Goal: Find contact information: Obtain details needed to contact an individual or organization

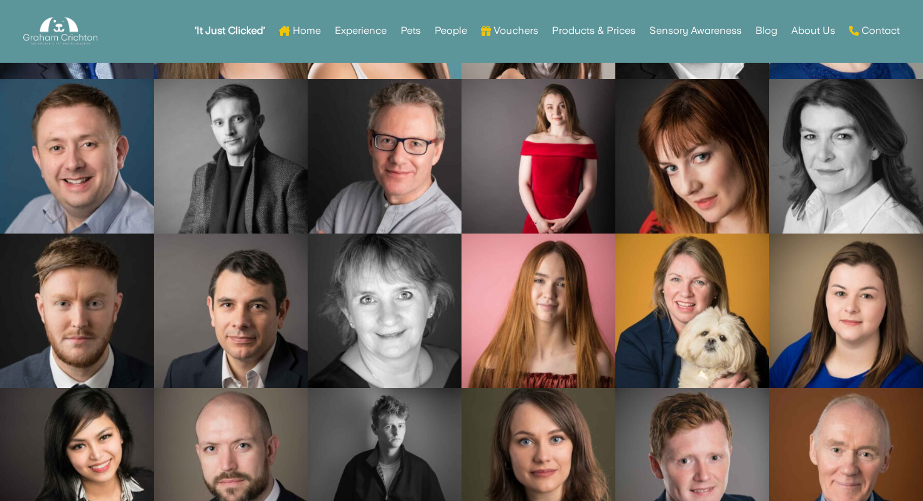
scroll to position [6260, 0]
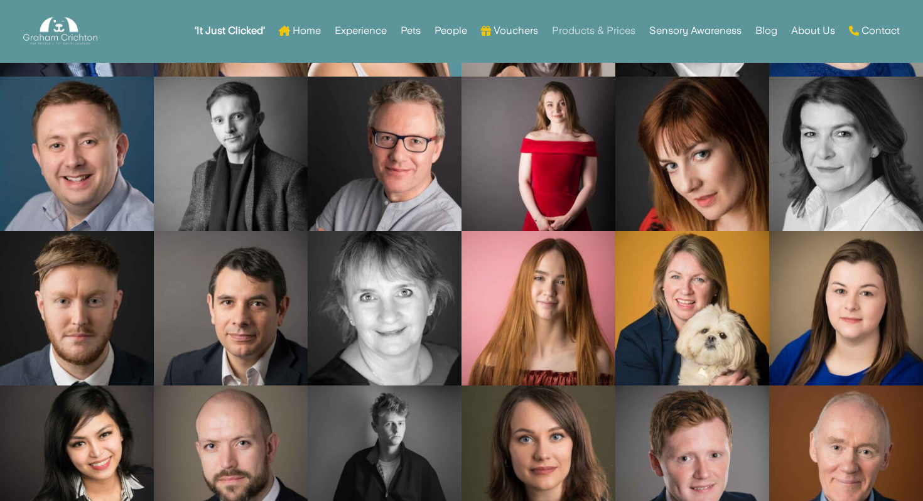
click at [603, 31] on link "Products & Prices" at bounding box center [594, 30] width 84 height 49
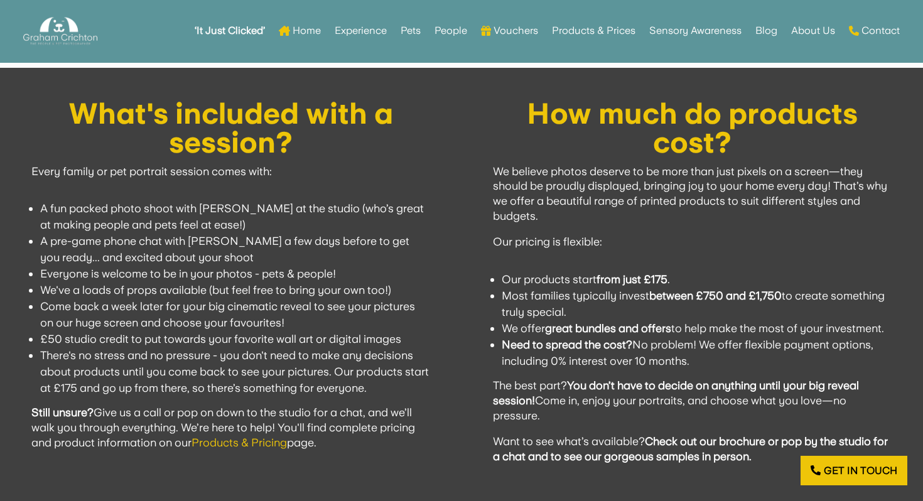
scroll to position [1150, 0]
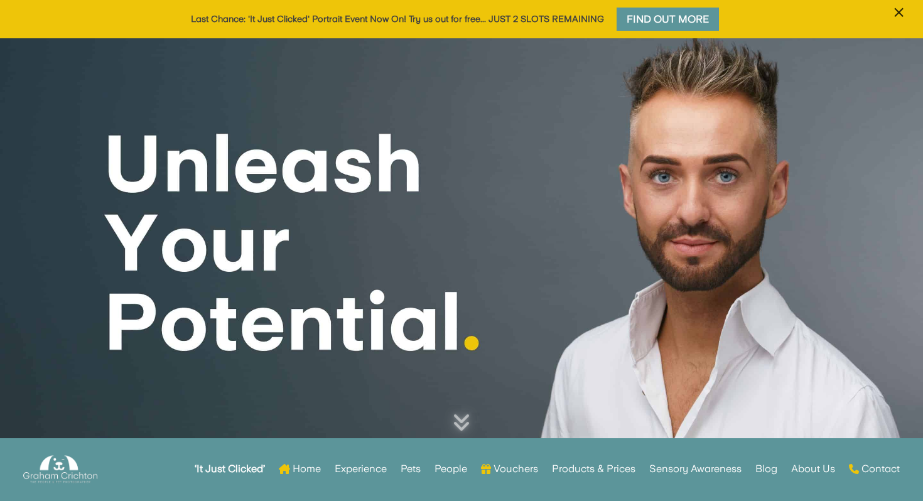
click at [895, 13] on span "×" at bounding box center [899, 13] width 12 height 24
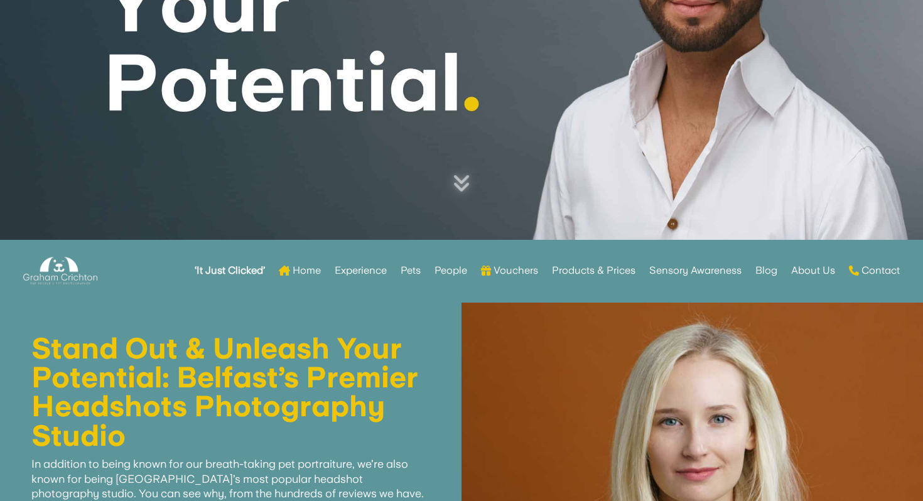
scroll to position [312, 0]
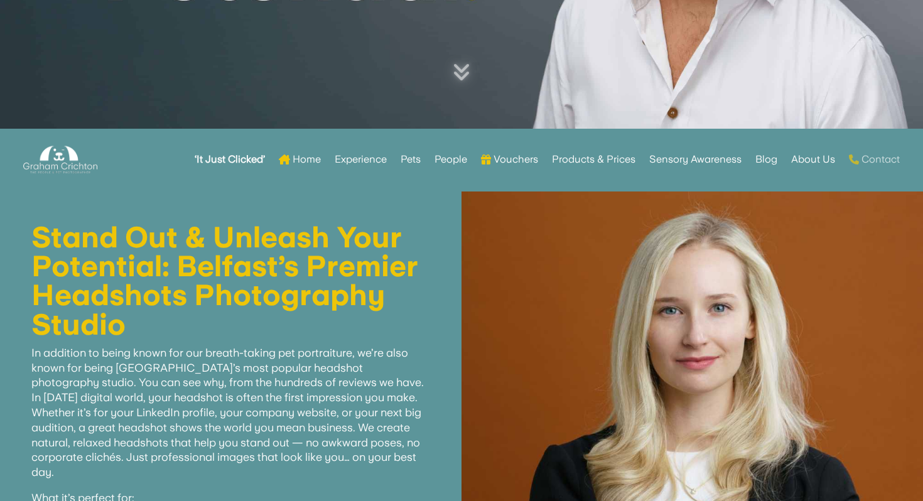
click at [877, 154] on link "Contact" at bounding box center [874, 159] width 51 height 49
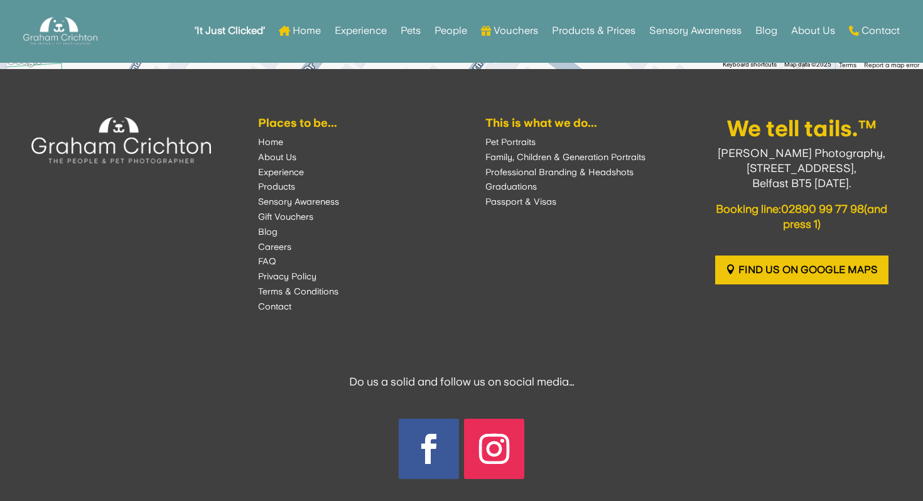
scroll to position [1805, 0]
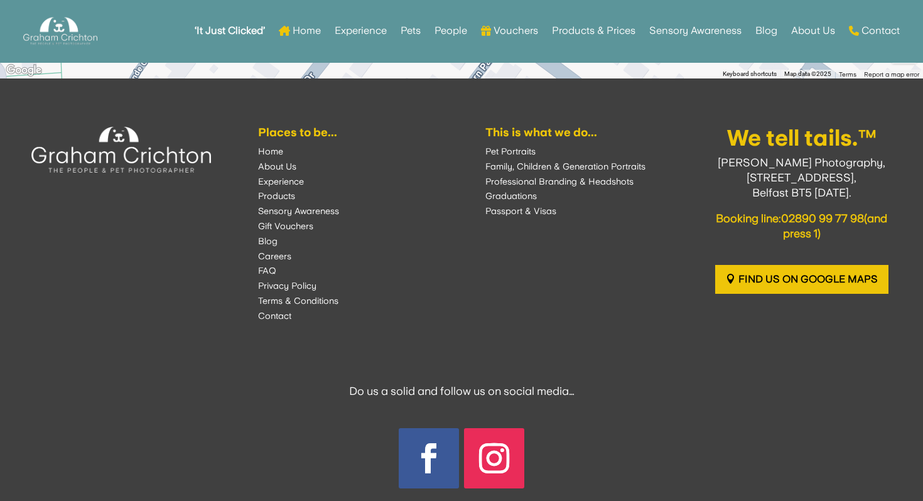
click at [551, 180] on font "Professional Branding & Headshots" at bounding box center [559, 181] width 148 height 10
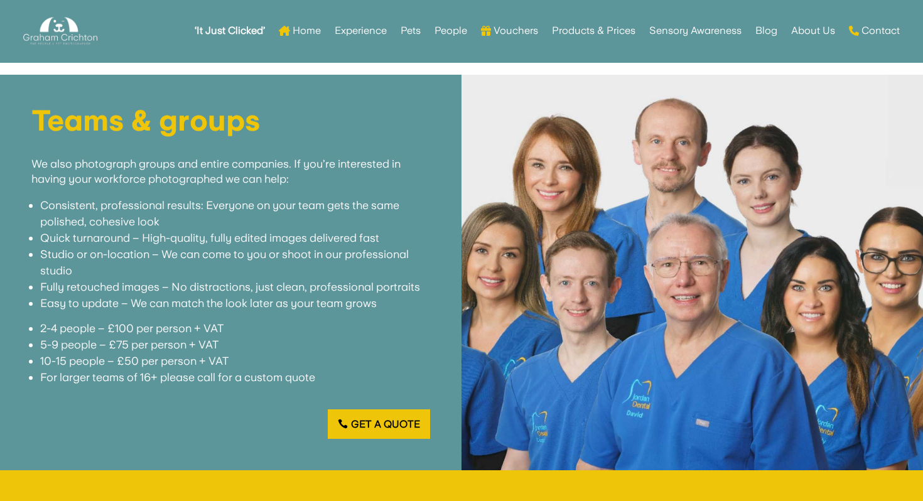
scroll to position [2919, 0]
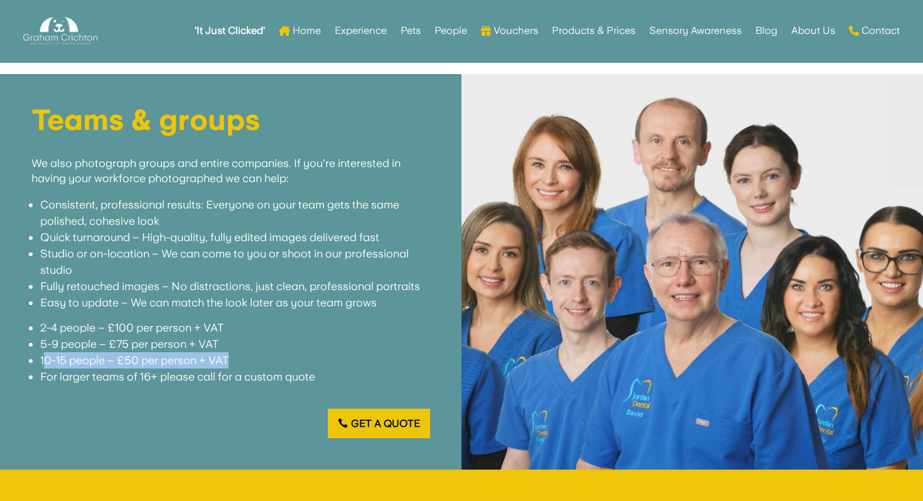
drag, startPoint x: 43, startPoint y: 361, endPoint x: 261, endPoint y: 366, distance: 218.0
click at [261, 366] on li "10-15 people – £50 per person + VAT" at bounding box center [235, 360] width 390 height 16
copy li "0-15 people – £50 per person + VAT"
click at [370, 232] on li "Quick turnaround – High-quality, fully edited images delivered fast" at bounding box center [235, 237] width 390 height 16
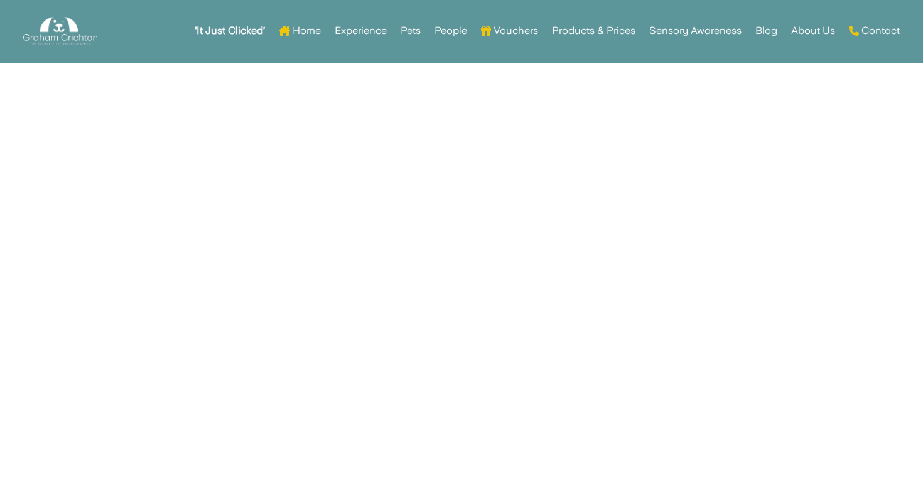
scroll to position [4931, 0]
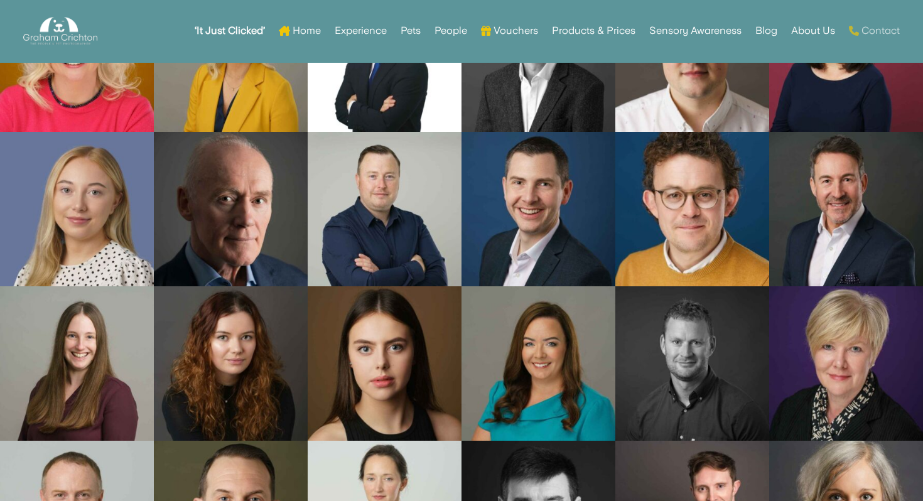
click at [880, 28] on link "Contact" at bounding box center [874, 30] width 51 height 49
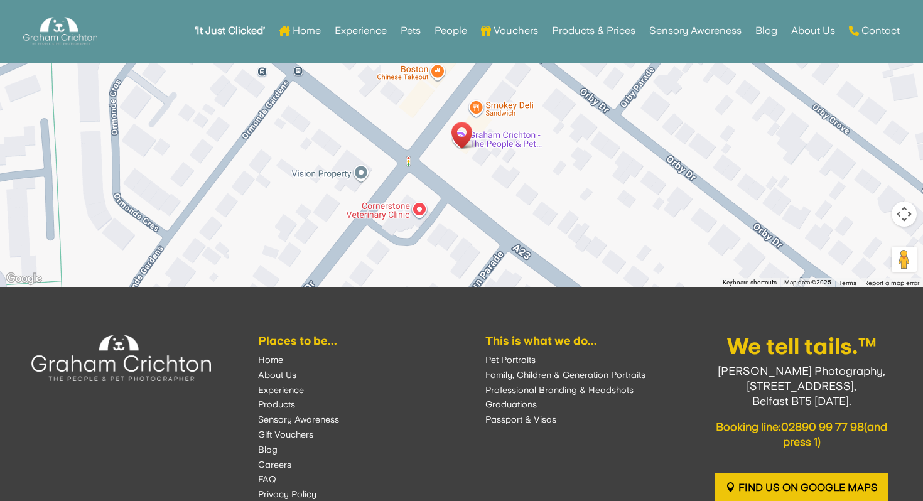
scroll to position [1596, 0]
